Goal: Task Accomplishment & Management: Manage account settings

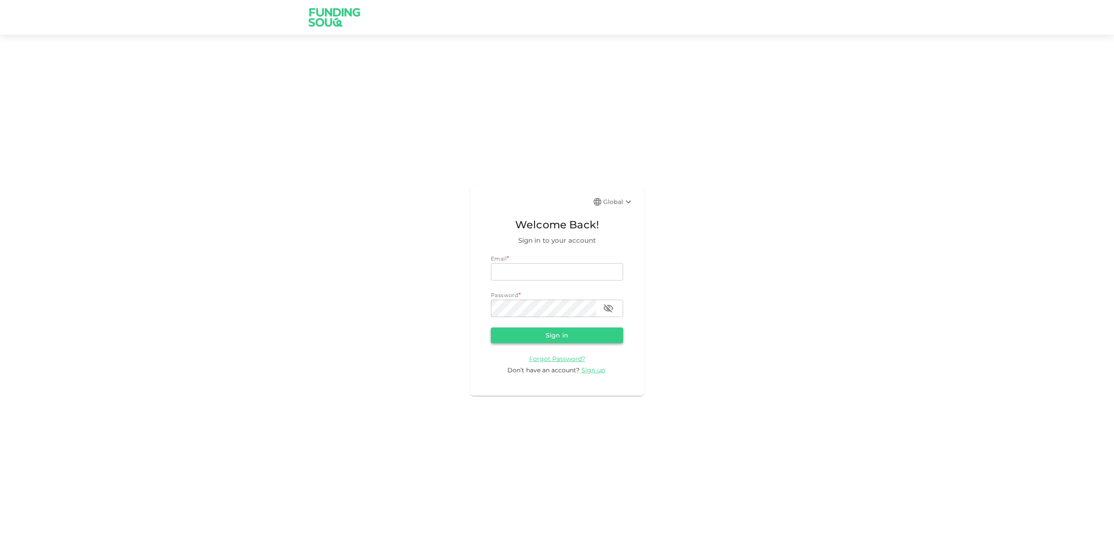
type input "[EMAIL_ADDRESS][DOMAIN_NAME]"
click at [527, 340] on button "Sign in" at bounding box center [557, 336] width 132 height 16
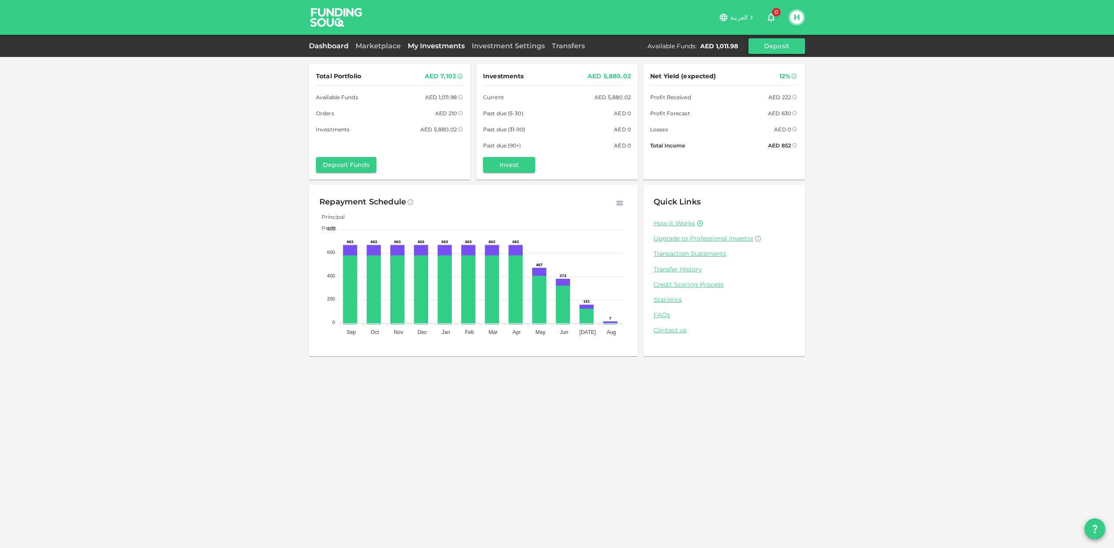
click at [430, 49] on link "My Investments" at bounding box center [436, 46] width 64 height 8
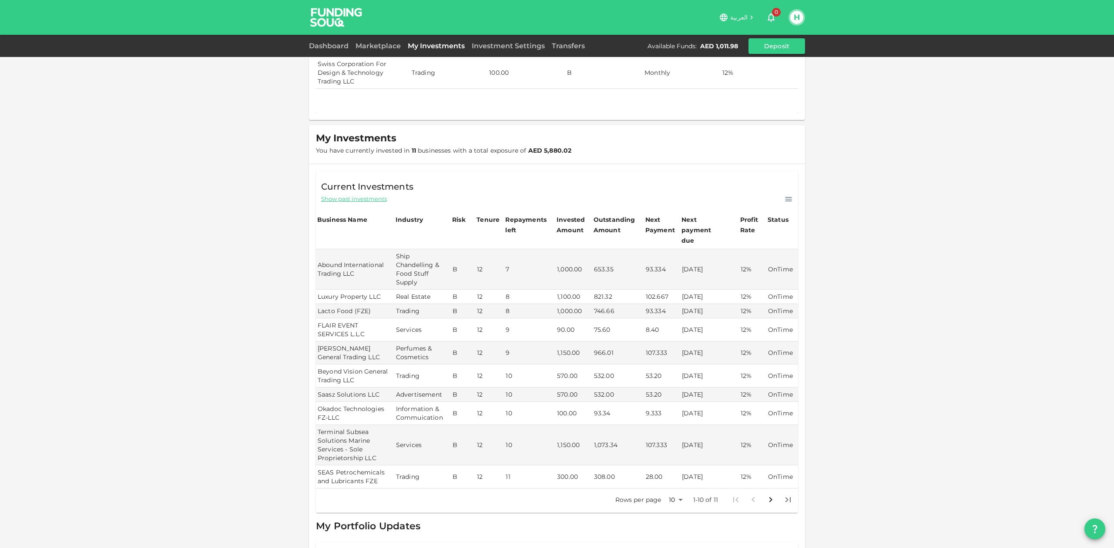
scroll to position [30, 0]
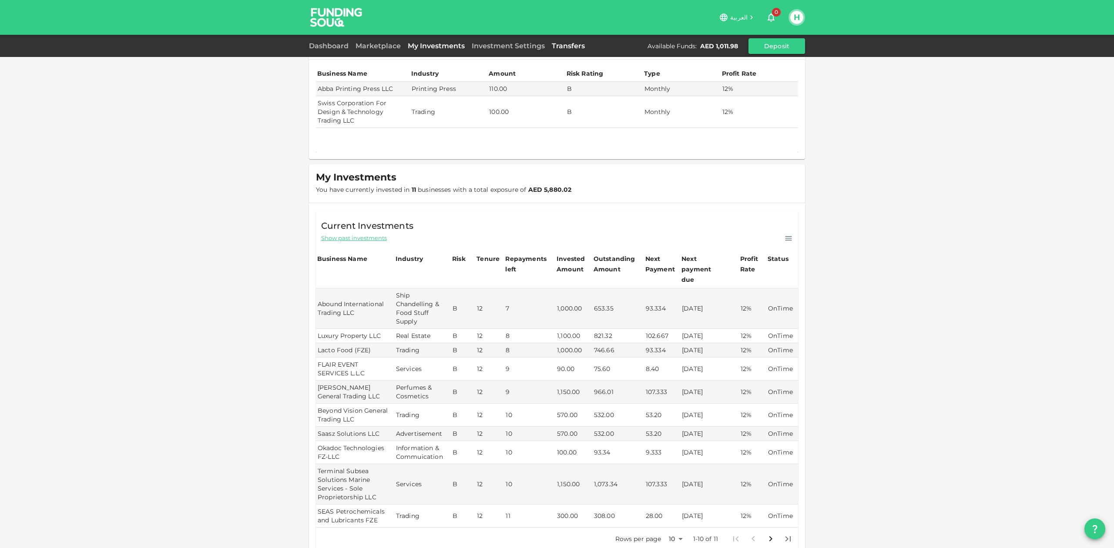
click at [568, 49] on link "Transfers" at bounding box center [568, 46] width 40 height 8
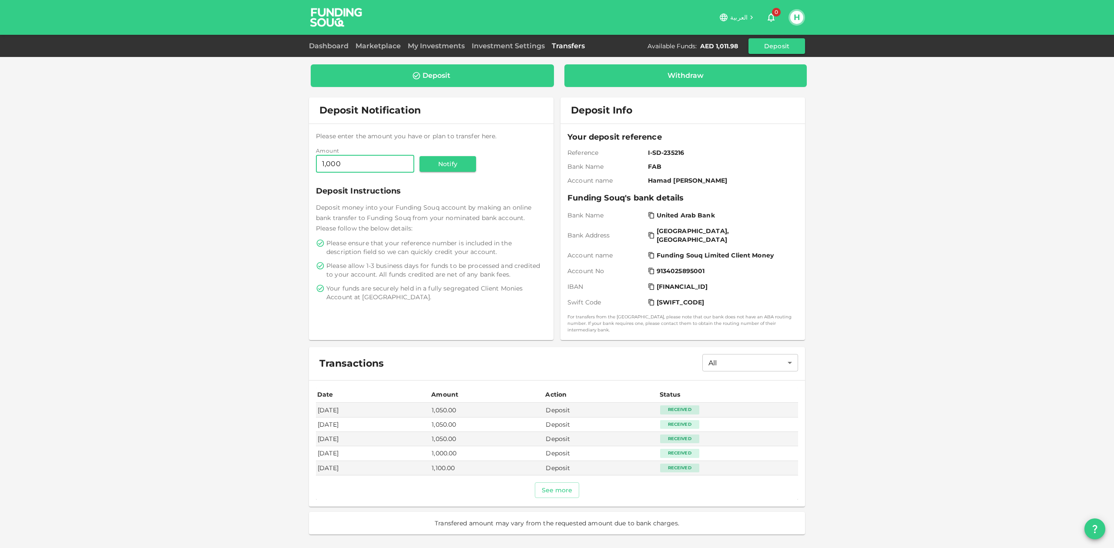
type input "1,000"
click at [679, 74] on div "Withdraw" at bounding box center [685, 75] width 36 height 9
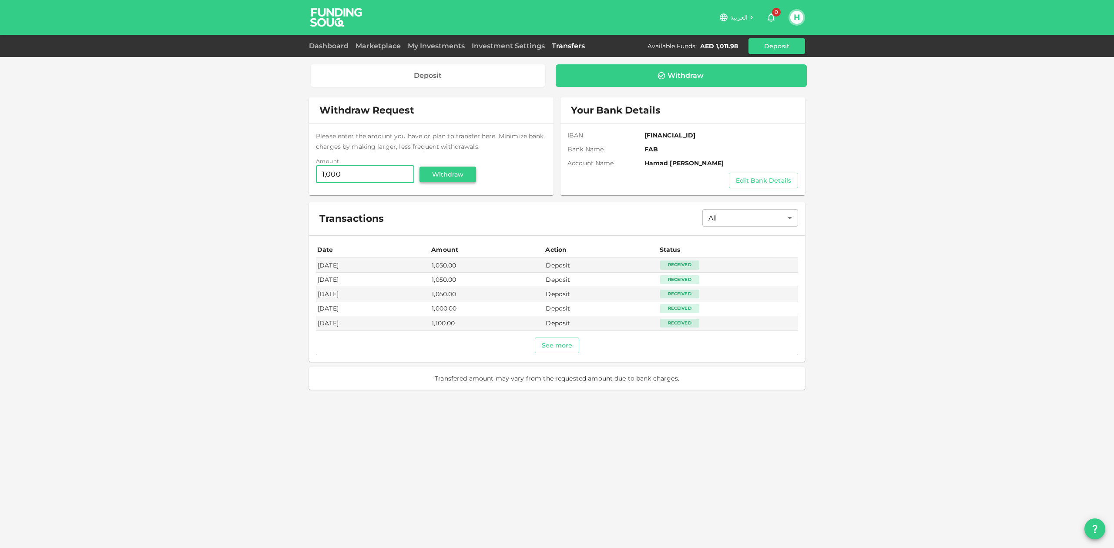
type input "1,000"
click at [449, 174] on button "Withdraw" at bounding box center [447, 175] width 57 height 16
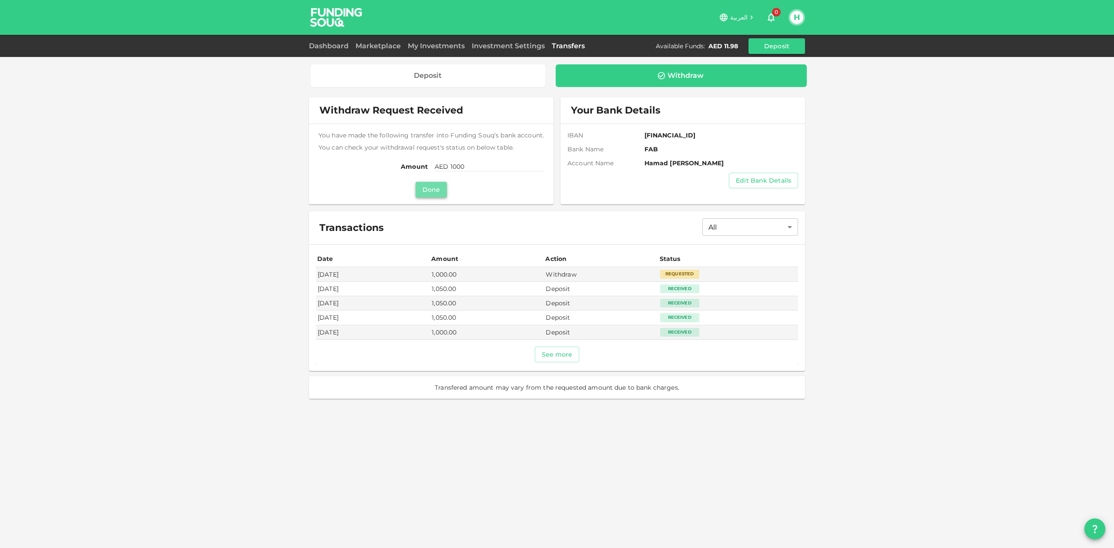
click at [434, 189] on button "Done" at bounding box center [431, 190] width 31 height 16
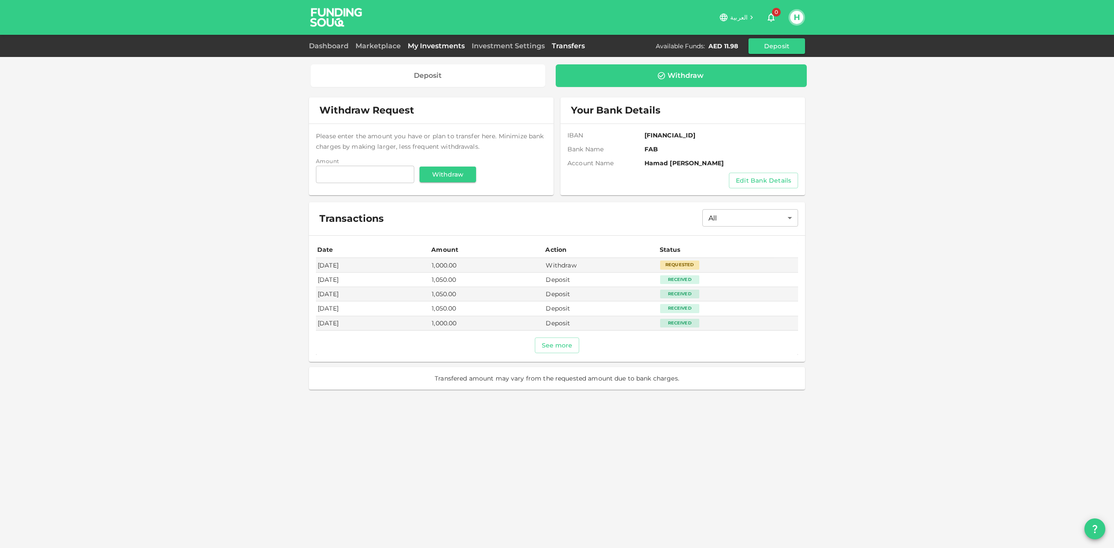
click at [436, 46] on link "My Investments" at bounding box center [436, 46] width 64 height 8
